Goal: Information Seeking & Learning: Check status

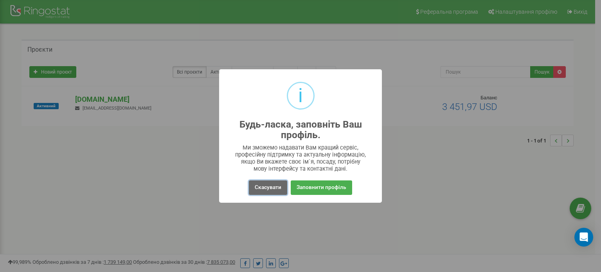
click at [265, 191] on button "Скасувати" at bounding box center [268, 187] width 38 height 14
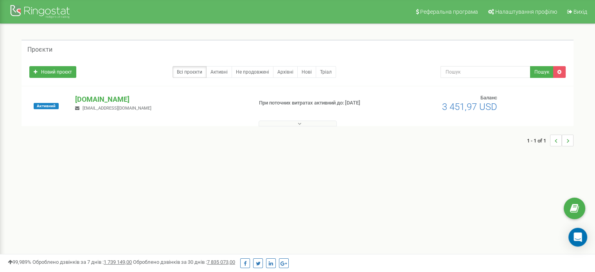
click at [301, 124] on button at bounding box center [298, 124] width 78 height 6
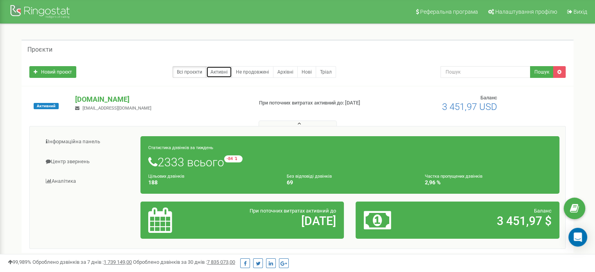
click at [214, 74] on link "Активні" at bounding box center [219, 72] width 26 height 12
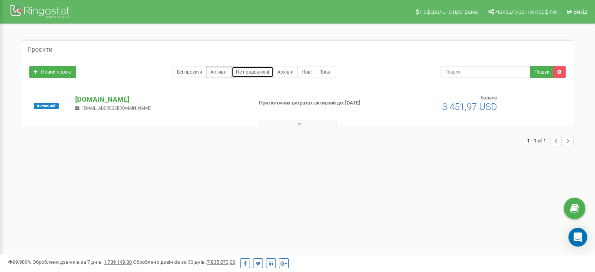
click at [253, 72] on link "Не продовжені" at bounding box center [253, 72] width 42 height 12
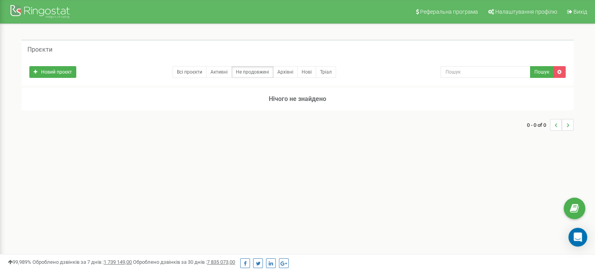
click at [464, 79] on div "Новий проєкт Всі проєкти Активні Не продовжені Архівні Нові Тріал Пошук" at bounding box center [298, 71] width 552 height 27
click at [468, 70] on input "text" at bounding box center [486, 72] width 90 height 12
click at [286, 74] on link "Архівні" at bounding box center [285, 72] width 25 height 12
click at [190, 72] on link "Всі проєкти" at bounding box center [190, 72] width 34 height 12
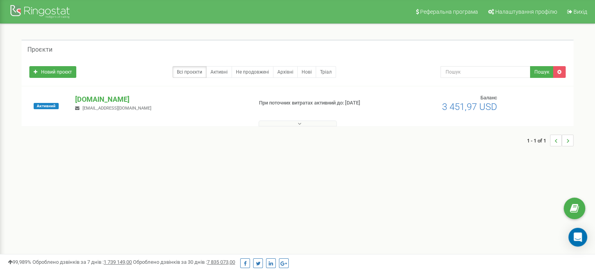
click at [308, 122] on button at bounding box center [298, 124] width 78 height 6
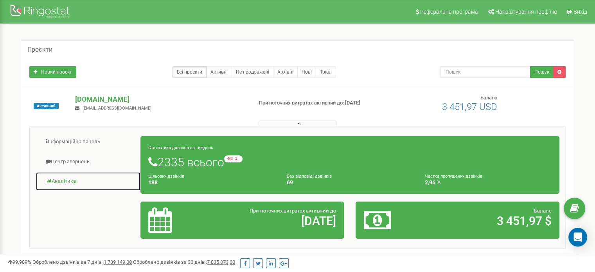
click at [71, 184] on link "Аналiтика" at bounding box center [88, 181] width 105 height 19
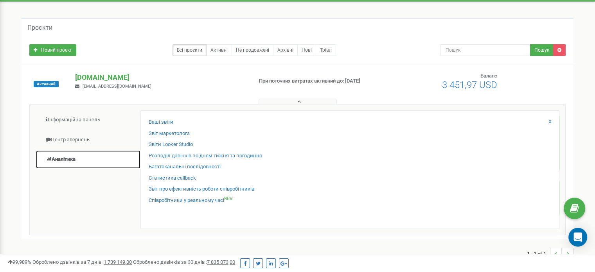
scroll to position [39, 0]
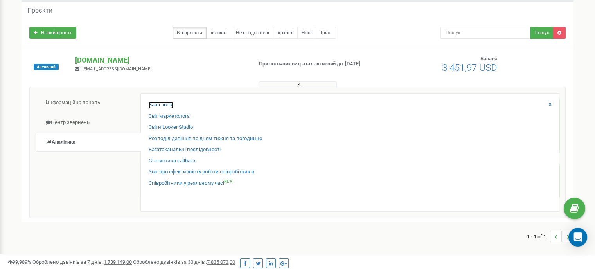
click at [162, 103] on link "Ваші звіти" at bounding box center [161, 104] width 25 height 7
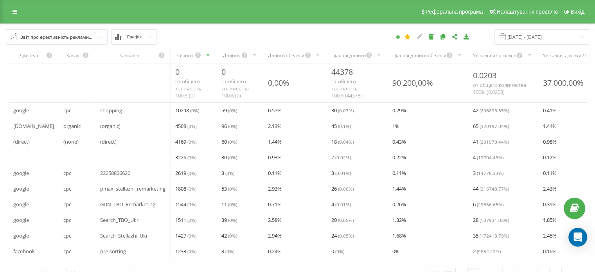
click at [56, 40] on div "Звіт про ефективність рекламних кампаній" at bounding box center [57, 37] width 74 height 9
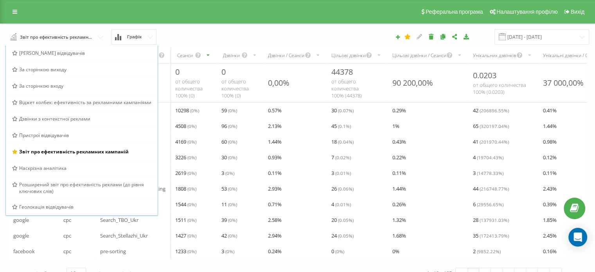
click at [136, 36] on span "Графік" at bounding box center [134, 36] width 14 height 5
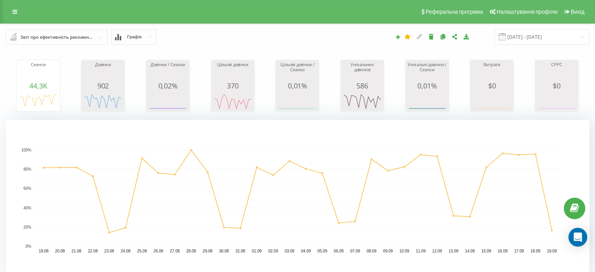
click at [27, 42] on input "text" at bounding box center [57, 37] width 101 height 14
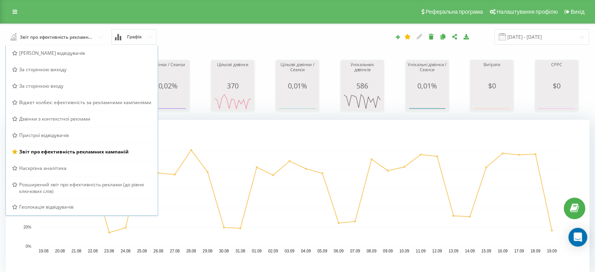
click at [362, 37] on div "19.08.2025 - 19.09.2025" at bounding box center [408, 36] width 371 height 15
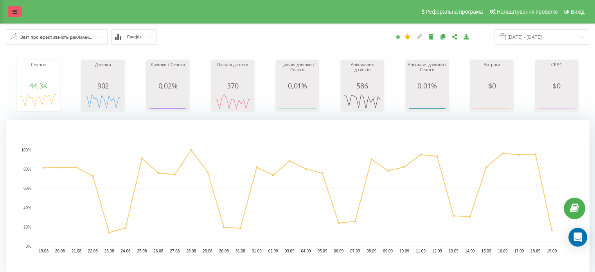
click at [14, 12] on icon at bounding box center [15, 11] width 5 height 5
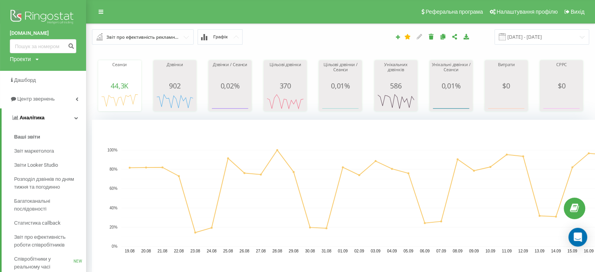
click at [32, 119] on span "Аналiтика" at bounding box center [32, 118] width 25 height 6
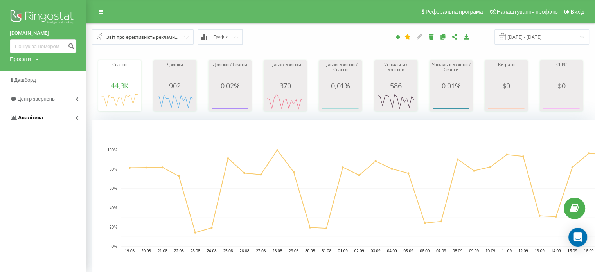
click at [32, 119] on span "Аналiтика" at bounding box center [30, 118] width 25 height 6
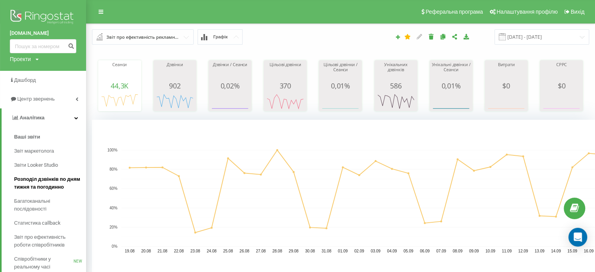
click at [46, 183] on span "Розподіл дзвінків по дням тижня та погодинно" at bounding box center [48, 183] width 68 height 16
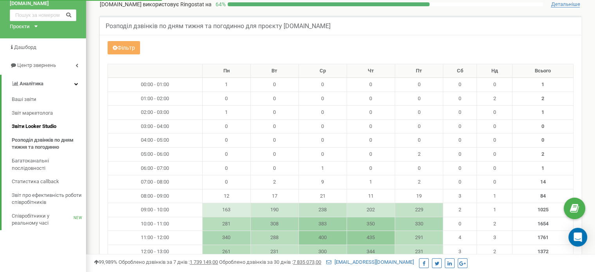
scroll to position [39, 0]
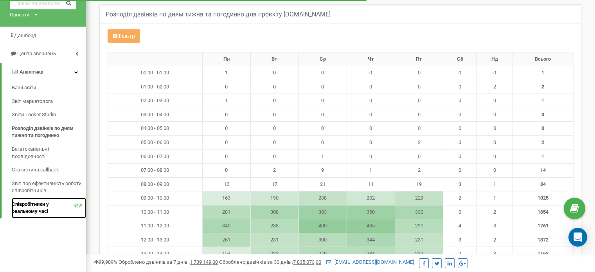
click at [39, 207] on span "Співробітники у реальному часі" at bounding box center [43, 208] width 62 height 14
click at [31, 211] on span "Співробітники у реальному часі" at bounding box center [43, 208] width 62 height 14
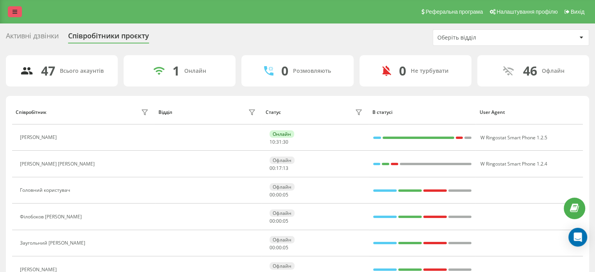
click at [16, 12] on icon at bounding box center [15, 11] width 5 height 5
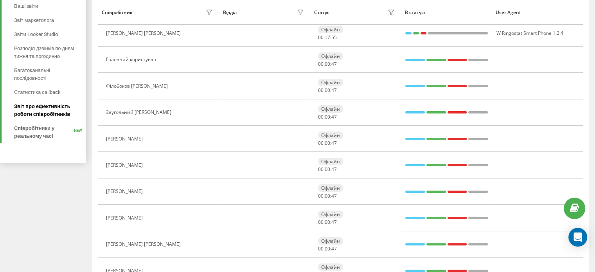
scroll to position [117, 0]
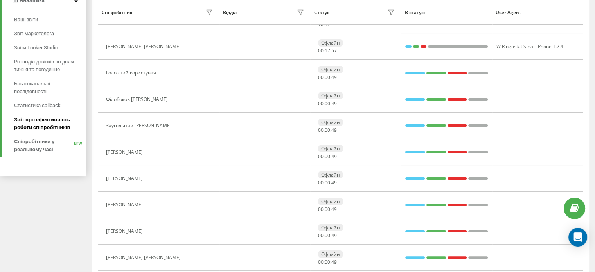
click at [38, 126] on span "Звіт про ефективність роботи співробітників" at bounding box center [48, 124] width 68 height 16
